Goal: Task Accomplishment & Management: Manage account settings

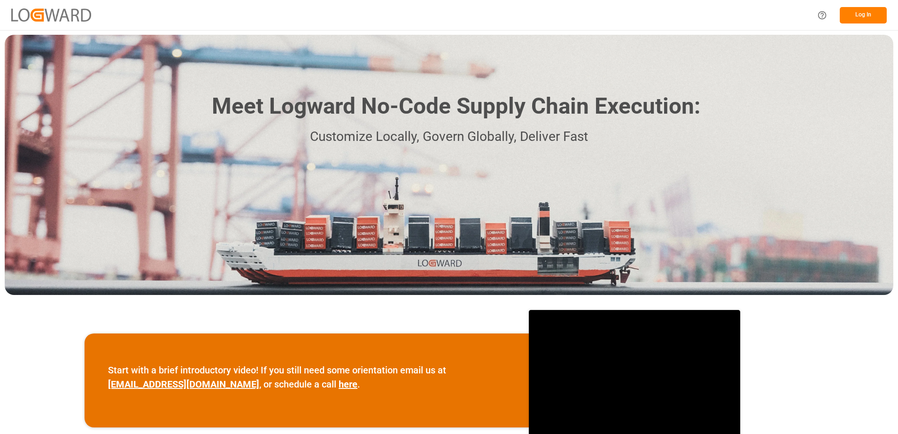
click at [872, 18] on button "Log In" at bounding box center [863, 15] width 47 height 16
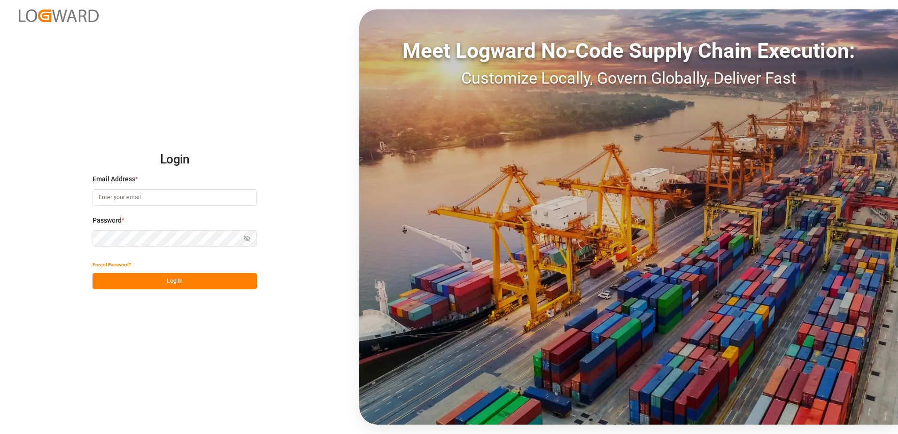
click at [160, 199] on input at bounding box center [175, 197] width 164 height 16
type input "[PERSON_NAME][EMAIL_ADDRESS][DOMAIN_NAME]"
click at [246, 239] on icon "button" at bounding box center [247, 238] width 7 height 7
click at [203, 279] on button "Log In" at bounding box center [175, 281] width 164 height 16
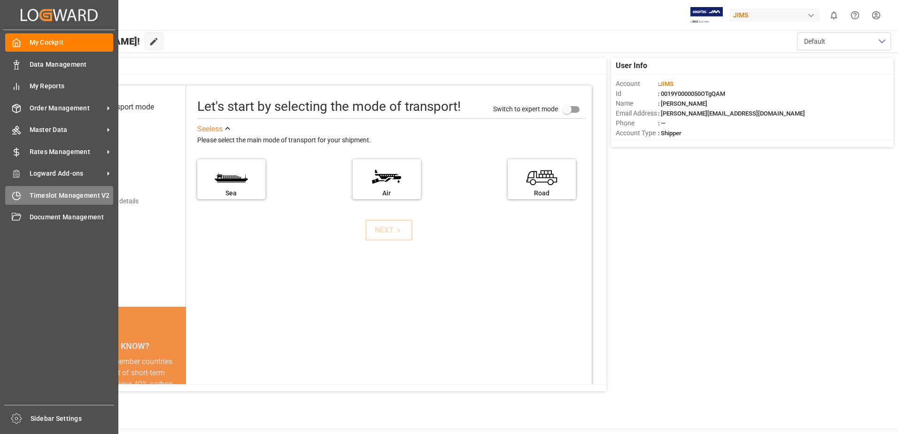
click at [14, 192] on icon at bounding box center [16, 195] width 9 height 9
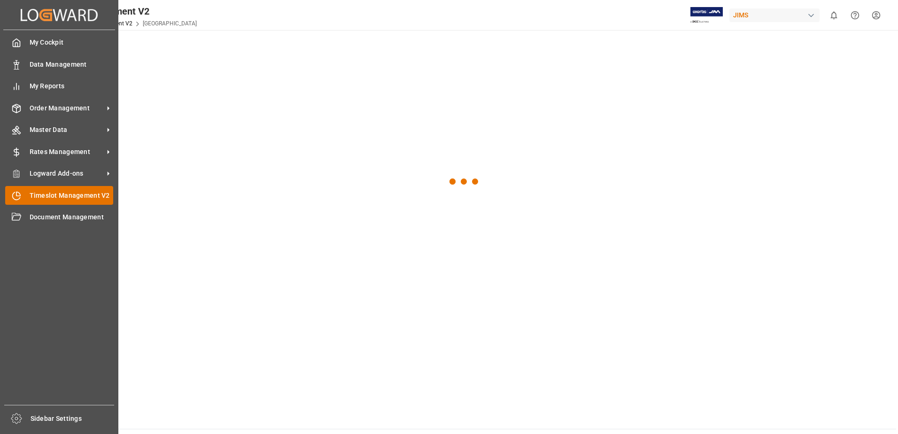
click at [63, 196] on span "Timeslot Management V2" at bounding box center [72, 196] width 84 height 10
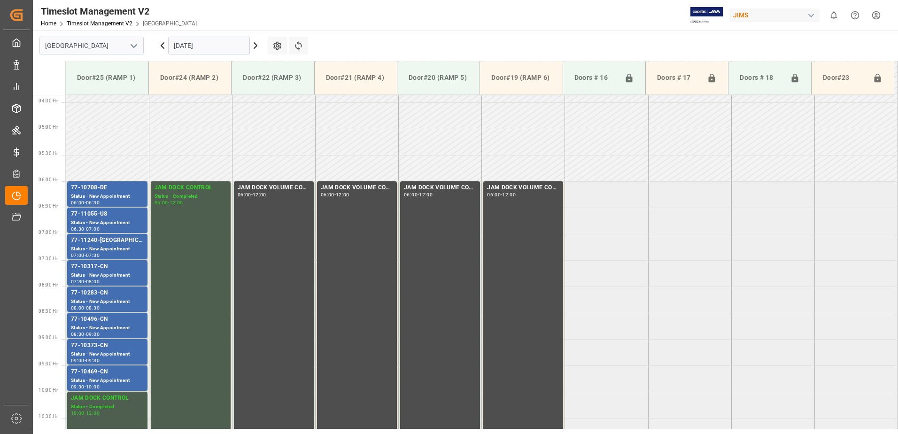
scroll to position [257, 0]
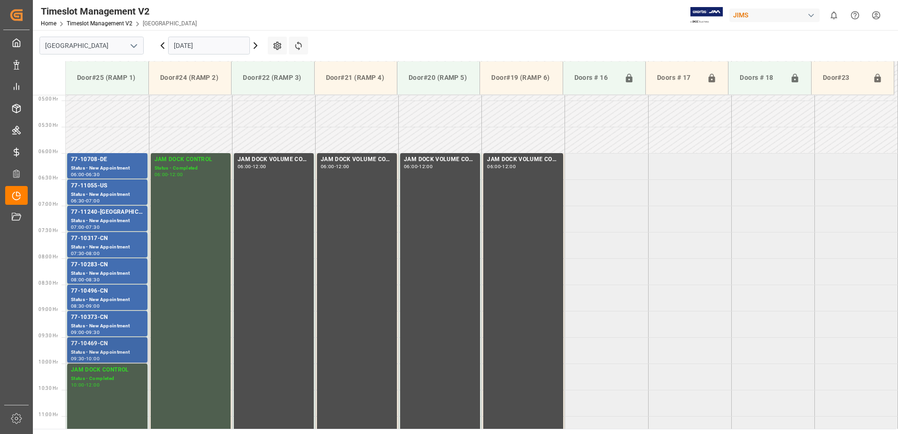
click at [115, 349] on div "Status - New Appointment" at bounding box center [107, 353] width 73 height 8
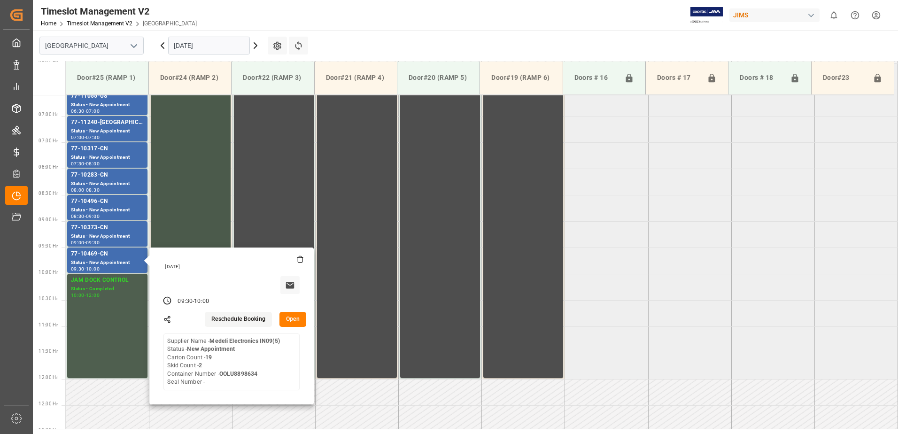
scroll to position [351, 0]
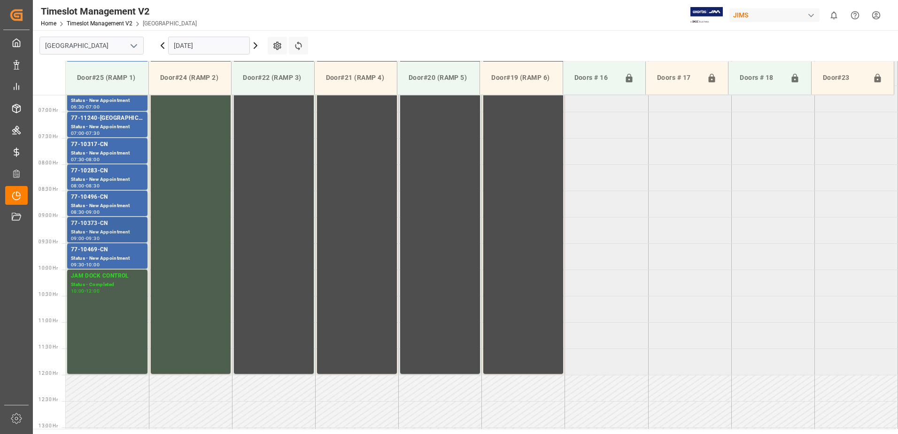
click at [123, 226] on div "77-10373-CN" at bounding box center [107, 223] width 73 height 9
click at [127, 201] on div "77-10496-CN" at bounding box center [107, 197] width 73 height 9
click at [129, 175] on div "77-10283-CN" at bounding box center [107, 170] width 73 height 9
click at [131, 143] on div "77-10317-CN" at bounding box center [107, 144] width 73 height 9
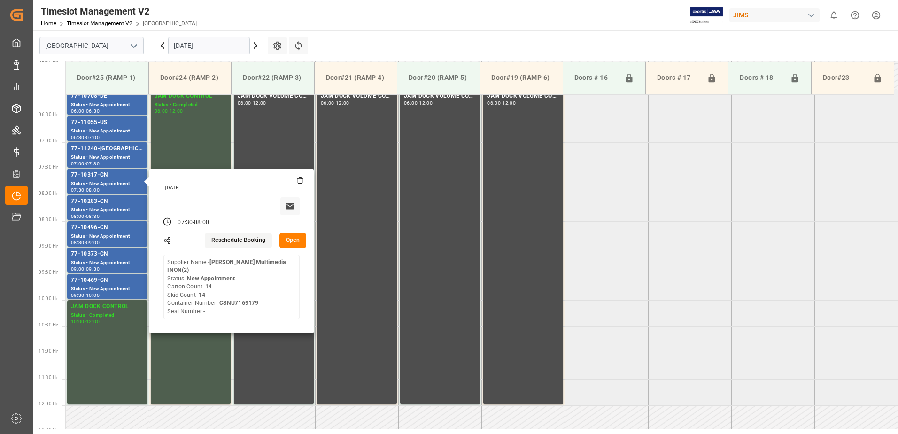
scroll to position [304, 0]
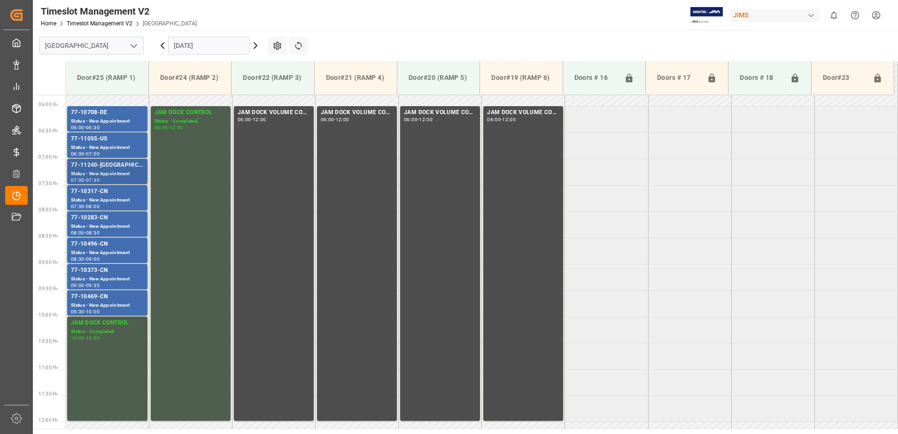
click at [128, 167] on div "77-11240-[GEOGRAPHIC_DATA]" at bounding box center [107, 165] width 73 height 9
click at [135, 141] on div "77-11055-US" at bounding box center [107, 138] width 73 height 9
click at [135, 111] on div "77-10708-DE" at bounding box center [107, 112] width 73 height 9
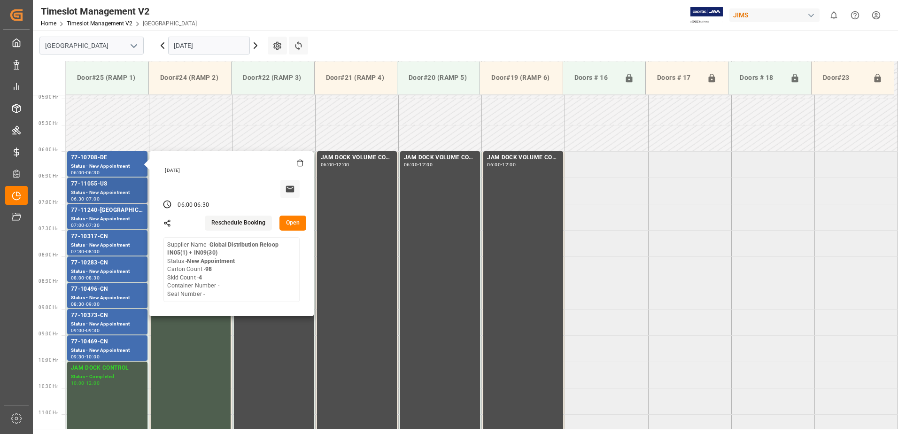
scroll to position [210, 0]
